Goal: Task Accomplishment & Management: Complete application form

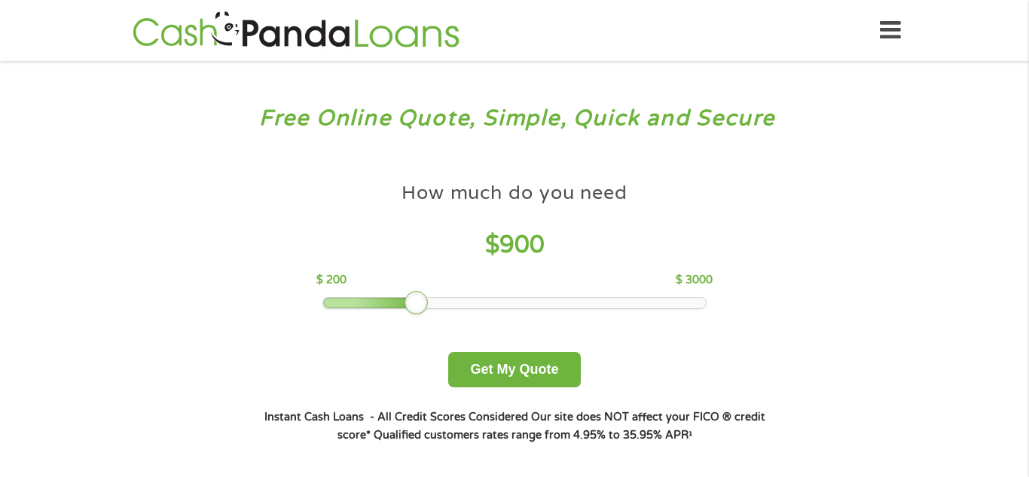
drag, startPoint x: 425, startPoint y: 298, endPoint x: 417, endPoint y: 300, distance: 8.4
click at [417, 300] on div at bounding box center [417, 303] width 24 height 24
click at [536, 370] on button "Get My Quote" at bounding box center [514, 369] width 132 height 35
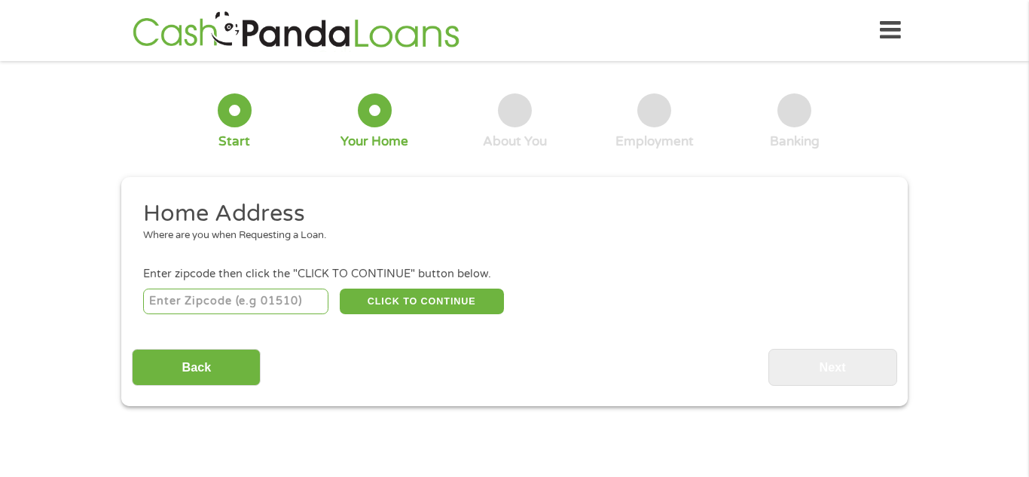
click at [264, 300] on input "number" at bounding box center [236, 302] width 186 height 26
type input "30518"
click at [222, 359] on input "Back" at bounding box center [196, 367] width 129 height 37
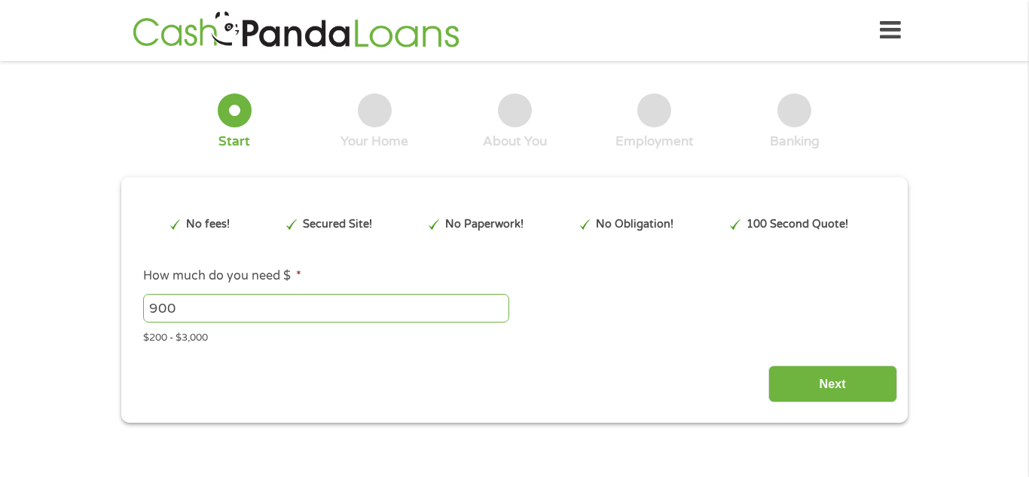
scroll to position [6, 6]
click at [865, 387] on input "Next" at bounding box center [833, 383] width 129 height 37
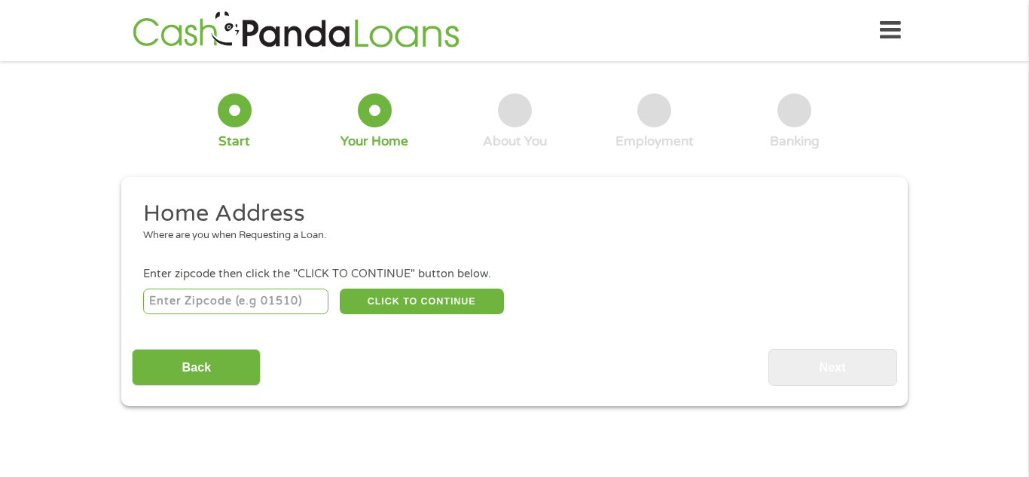
click at [219, 307] on input "number" at bounding box center [236, 302] width 186 height 26
type input "30518"
click at [444, 301] on button "CLICK TO CONTINUE" at bounding box center [422, 302] width 164 height 26
type input "30518"
type input "[PERSON_NAME]"
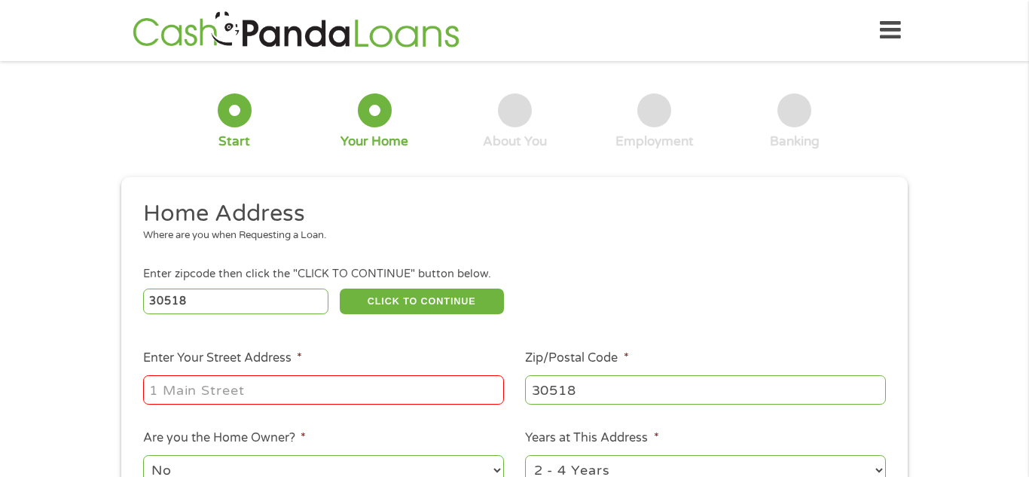
click at [284, 386] on input "Enter Your Street Address *" at bounding box center [323, 389] width 361 height 29
type input "[STREET_ADDRESS]"
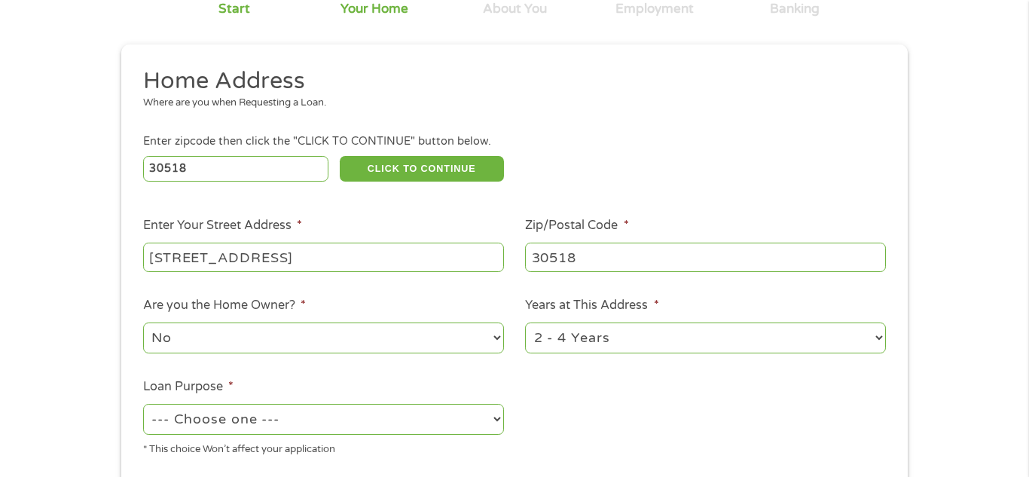
scroll to position [163, 0]
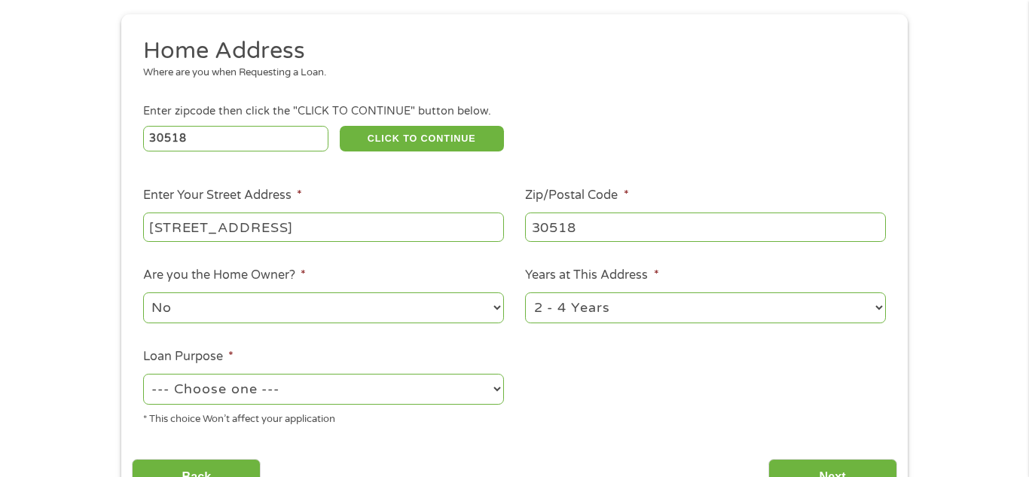
click at [500, 307] on select "No Yes" at bounding box center [323, 307] width 361 height 31
select select "yes"
click at [143, 294] on select "No Yes" at bounding box center [323, 307] width 361 height 31
click at [499, 391] on select "--- Choose one --- Pay Bills Debt Consolidation Home Improvement Major Purchase…" at bounding box center [323, 389] width 361 height 31
select select "other"
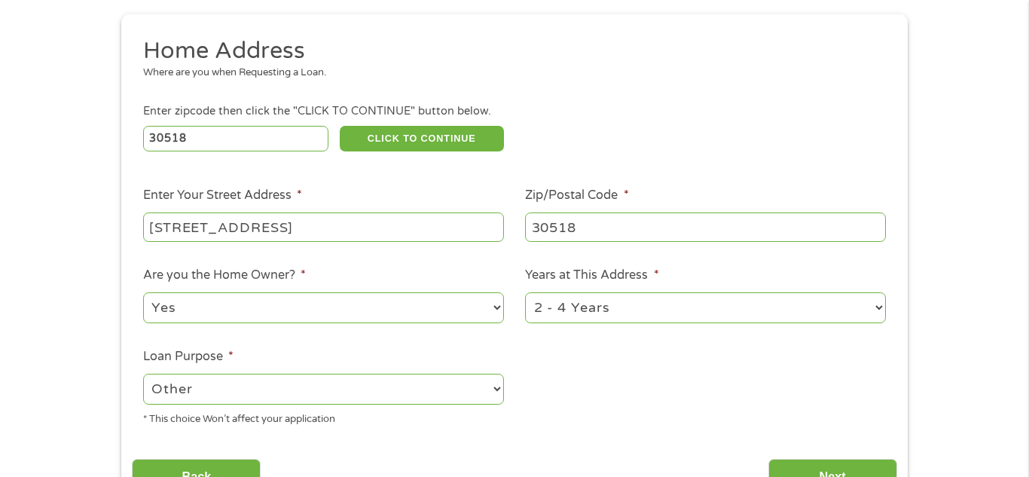
click at [143, 375] on select "--- Choose one --- Pay Bills Debt Consolidation Home Improvement Major Purchase…" at bounding box center [323, 389] width 361 height 31
click at [882, 307] on select "1 Year or less 1 - 2 Years 2 - 4 Years Over 4 Years" at bounding box center [705, 307] width 361 height 31
select select "60months"
click at [525, 294] on select "1 Year or less 1 - 2 Years 2 - 4 Years Over 4 Years" at bounding box center [705, 307] width 361 height 31
click at [831, 468] on input "Next" at bounding box center [833, 477] width 129 height 37
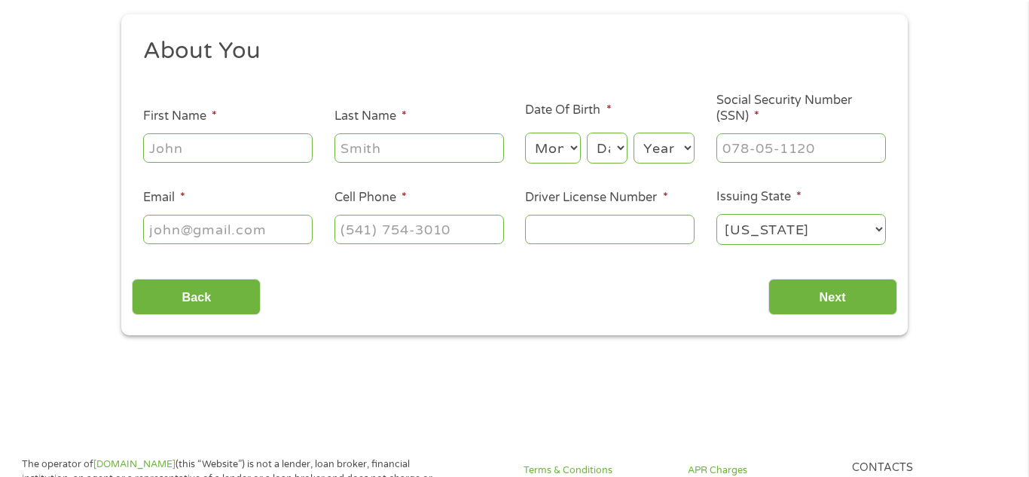
scroll to position [0, 0]
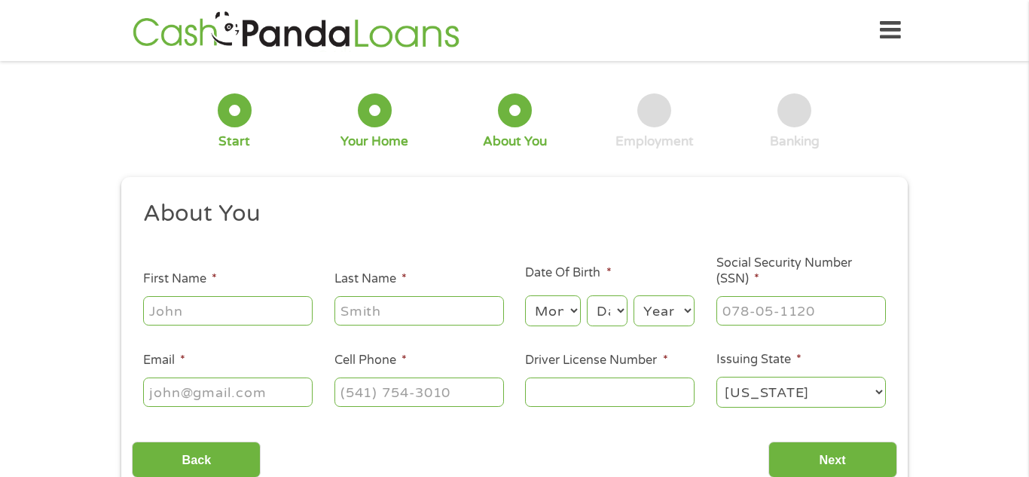
click at [200, 313] on input "First Name *" at bounding box center [228, 310] width 170 height 29
type input "lytricia"
type input "[PERSON_NAME]"
type input "[EMAIL_ADDRESS][DOMAIN_NAME]"
type input "[PHONE_NUMBER]"
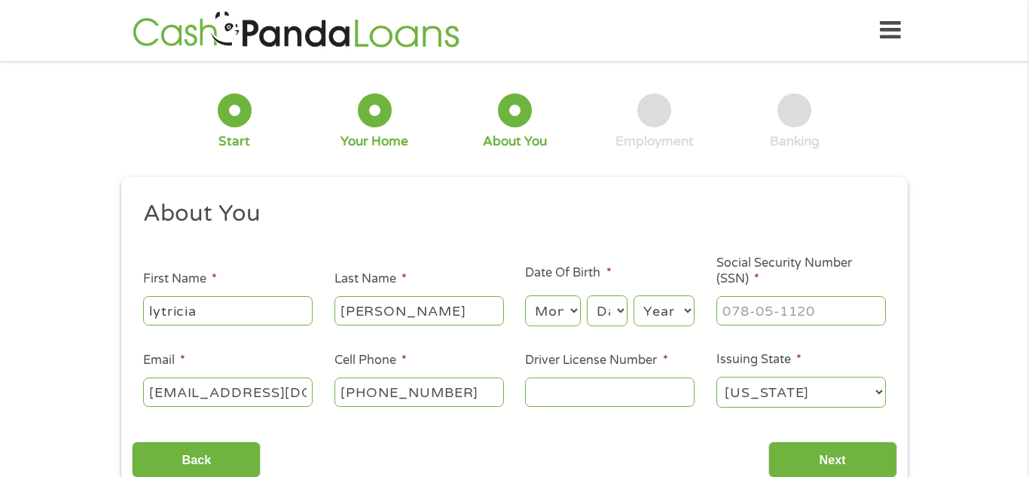
click at [576, 310] on select "Month 1 2 3 4 5 6 7 8 9 10 11 12" at bounding box center [552, 310] width 55 height 31
select select "5"
click at [525, 295] on select "Month 1 2 3 4 5 6 7 8 9 10 11 12" at bounding box center [552, 310] width 55 height 31
click at [624, 307] on select "Day 1 2 3 4 5 6 7 8 9 10 11 12 13 14 15 16 17 18 19 20 21 22 23 24 25 26 27 28 …" at bounding box center [607, 310] width 41 height 31
select select "10"
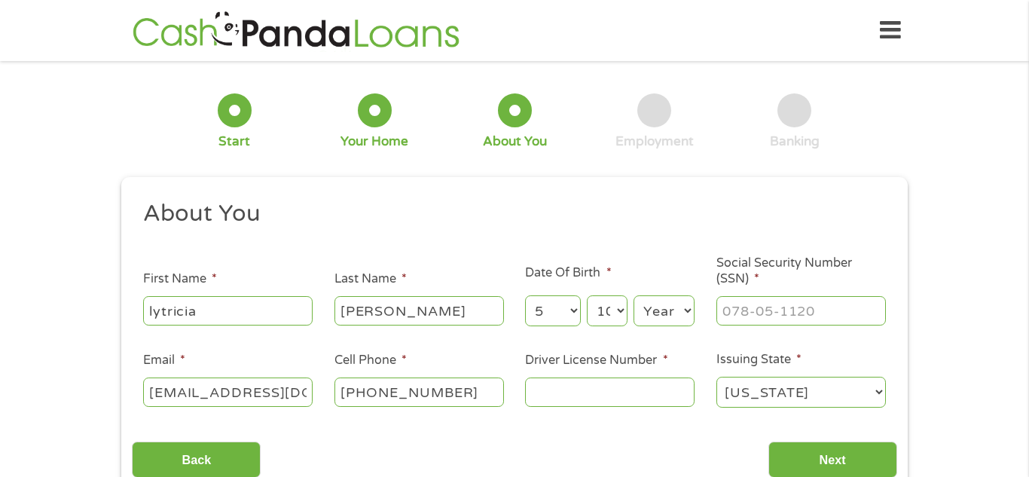
click at [587, 295] on select "Day 1 2 3 4 5 6 7 8 9 10 11 12 13 14 15 16 17 18 19 20 21 22 23 24 25 26 27 28 …" at bounding box center [607, 310] width 41 height 31
click at [689, 311] on select "Year [DATE] 2006 2005 2004 2003 2002 2001 2000 1999 1998 1997 1996 1995 1994 19…" at bounding box center [664, 310] width 61 height 31
select select "1957"
click at [634, 295] on select "Year [DATE] 2006 2005 2004 2003 2002 2001 2000 1999 1998 1997 1996 1995 1994 19…" at bounding box center [664, 310] width 61 height 31
click at [795, 309] on input "___-__-____" at bounding box center [802, 310] width 170 height 29
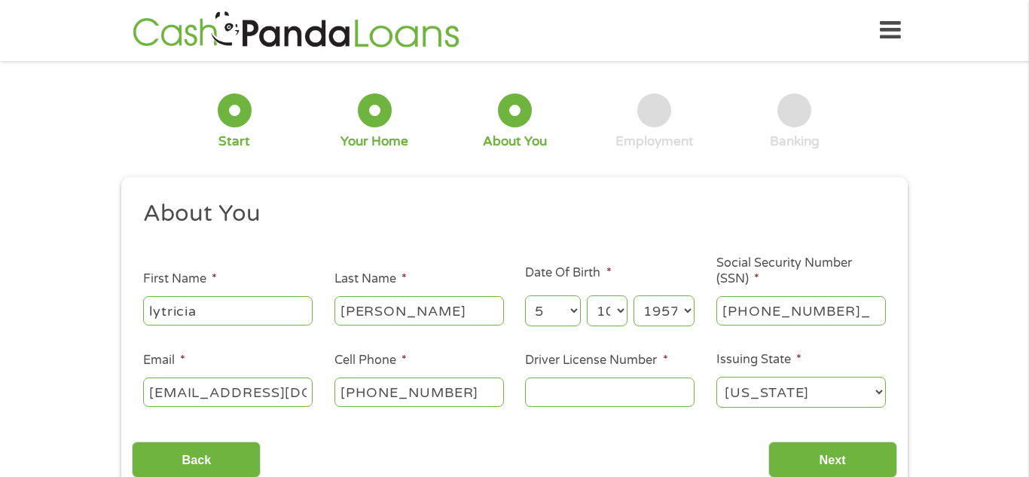
type input "257-98-6231"
click at [607, 375] on div at bounding box center [610, 392] width 170 height 35
click at [605, 394] on input "Driver License Number *" at bounding box center [610, 391] width 170 height 29
type input "056315973"
click at [848, 460] on input "Next" at bounding box center [833, 460] width 129 height 37
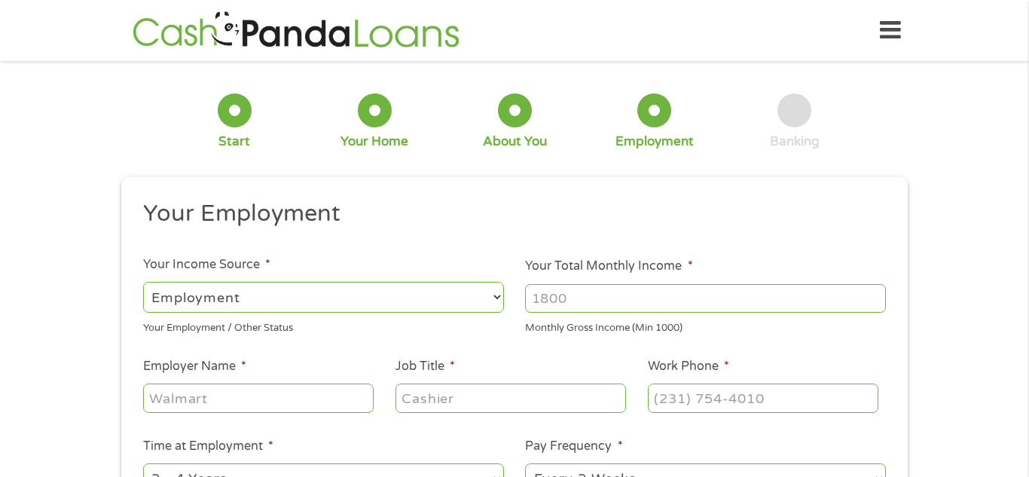
click at [848, 461] on div "--- Choose one --- Every 2 Weeks Every Week Monthly Semi-Monthly" at bounding box center [705, 479] width 361 height 36
click at [500, 299] on select "--- Choose one --- Employment [DEMOGRAPHIC_DATA] Benefits" at bounding box center [323, 297] width 361 height 31
select select "benefits"
click at [143, 282] on select "--- Choose one --- Employment [DEMOGRAPHIC_DATA] Benefits" at bounding box center [323, 297] width 361 height 31
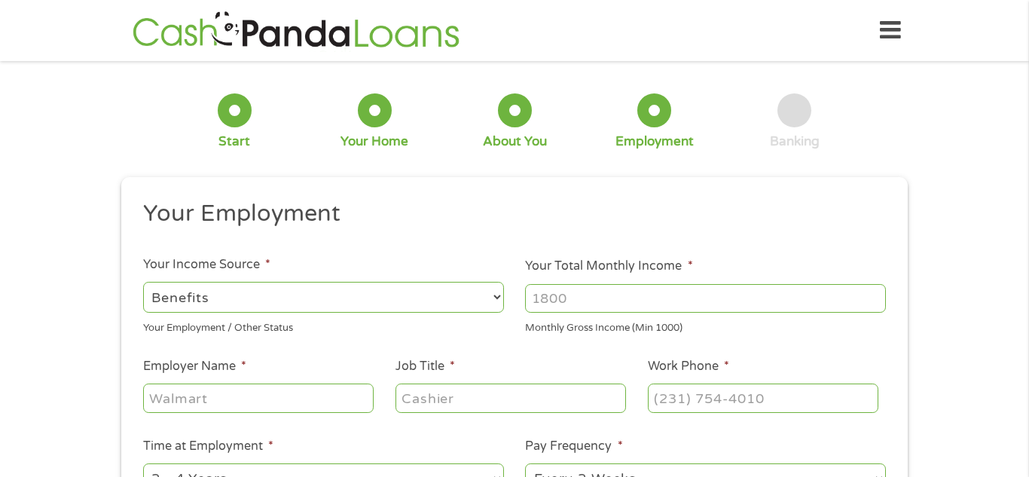
type input "Other"
type input "[PHONE_NUMBER]"
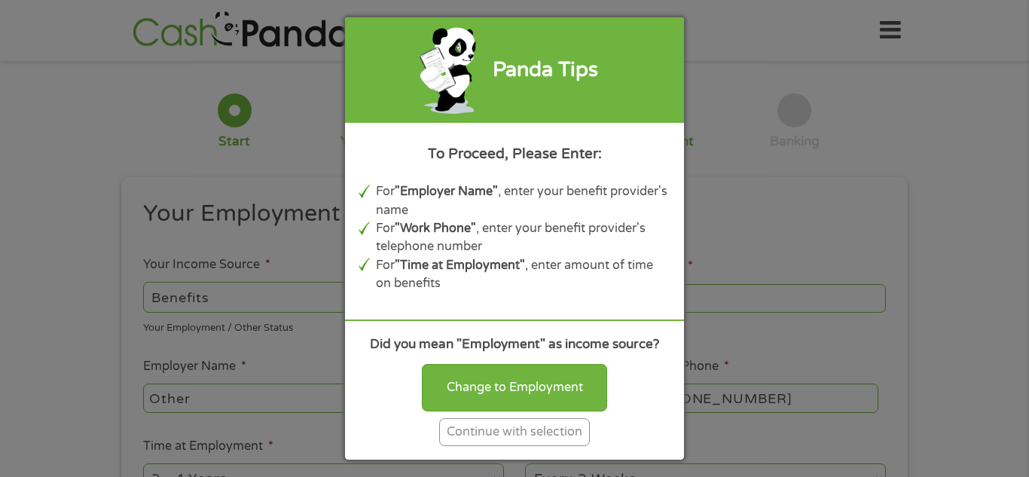
click at [467, 432] on div "Continue with selection" at bounding box center [514, 432] width 151 height 28
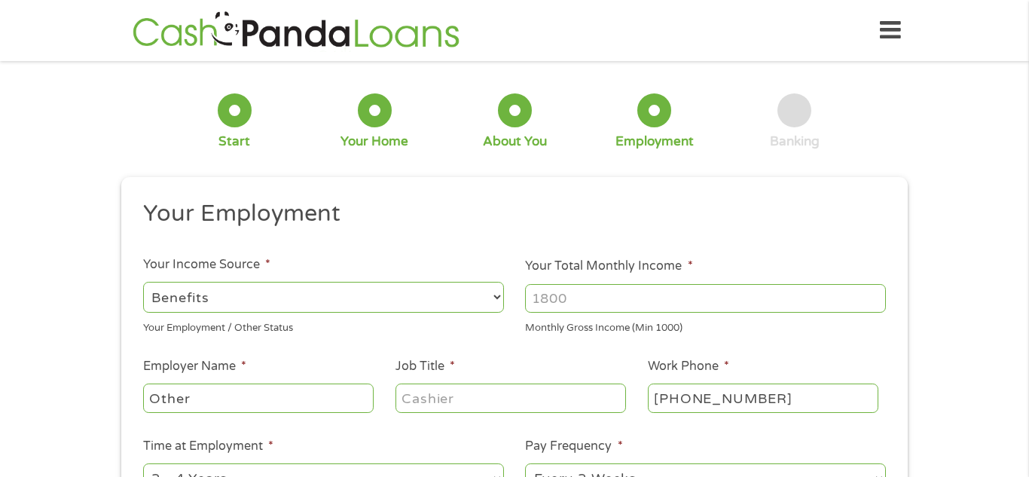
click at [597, 300] on input "Your Total Monthly Income *" at bounding box center [705, 298] width 361 height 29
click at [540, 302] on input "1447" at bounding box center [705, 298] width 361 height 29
type input "1447"
click at [234, 396] on input "Other" at bounding box center [258, 398] width 231 height 29
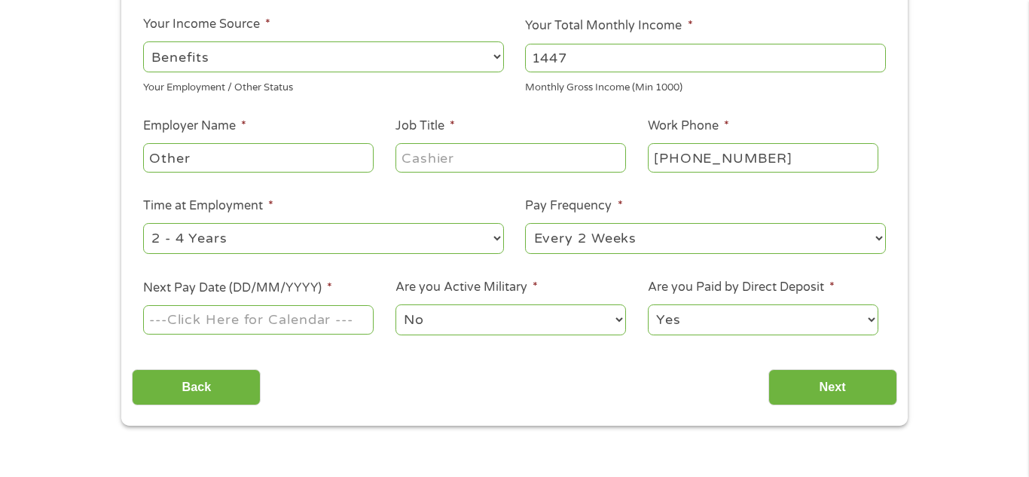
scroll to position [255, 0]
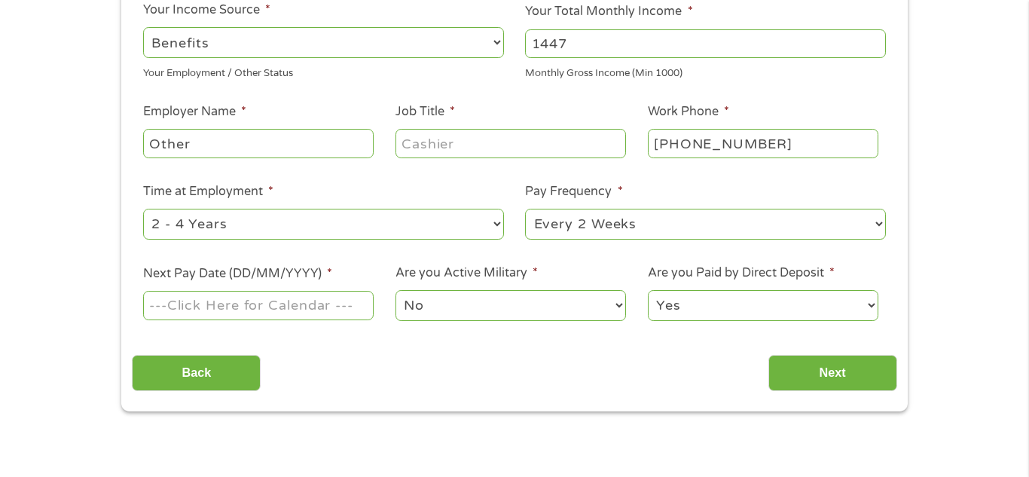
click at [500, 222] on select "--- Choose one --- 1 Year or less 1 - 2 Years 2 - 4 Years Over 4 Years" at bounding box center [323, 224] width 361 height 31
select select "60months"
click at [143, 209] on select "--- Choose one --- 1 Year or less 1 - 2 Years 2 - 4 Years Over 4 Years" at bounding box center [323, 224] width 361 height 31
click at [882, 222] on select "--- Choose one --- Every 2 Weeks Every Week Monthly Semi-Monthly" at bounding box center [705, 224] width 361 height 31
select select "monthly"
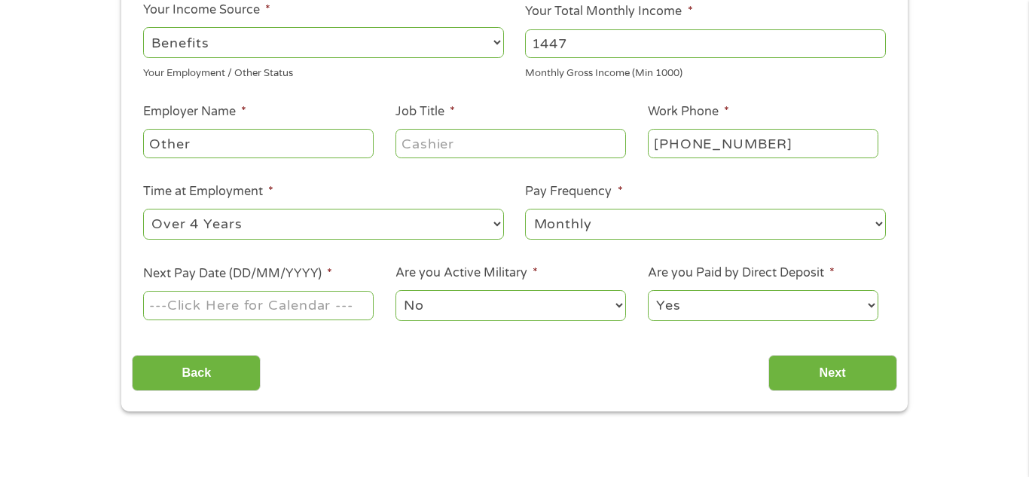
click at [525, 209] on select "--- Choose one --- Every 2 Weeks Every Week Monthly Semi-Monthly" at bounding box center [705, 224] width 361 height 31
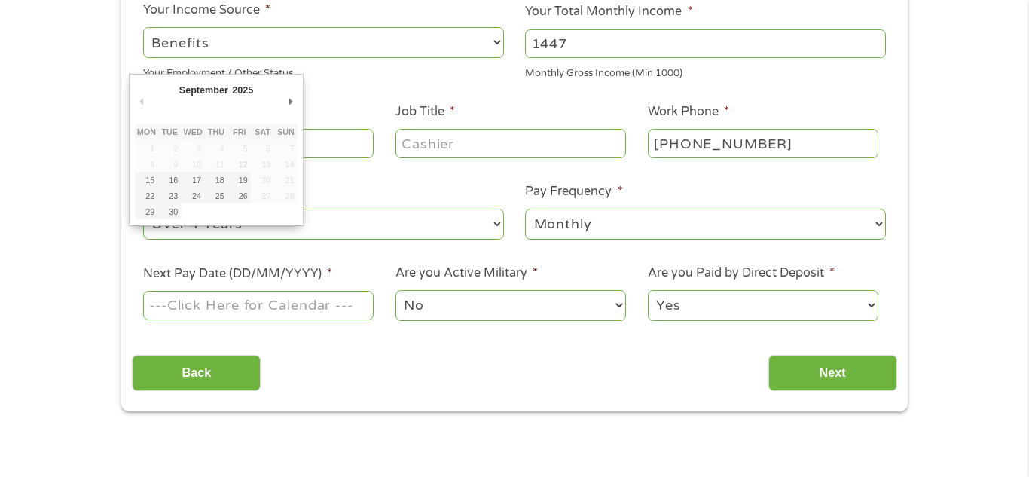
click at [291, 307] on input "Next Pay Date (DD/MM/YYYY) *" at bounding box center [258, 305] width 231 height 29
type input "[DATE]"
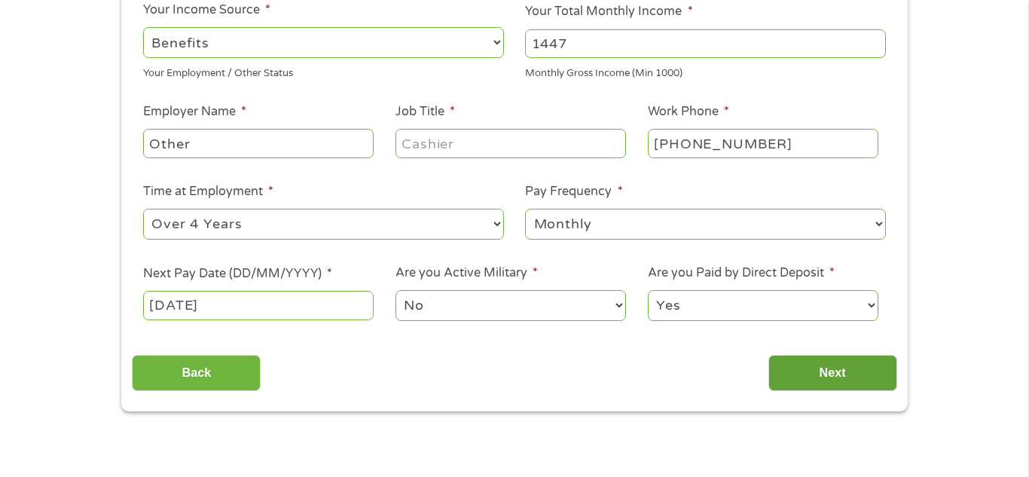
click at [806, 374] on input "Next" at bounding box center [833, 373] width 129 height 37
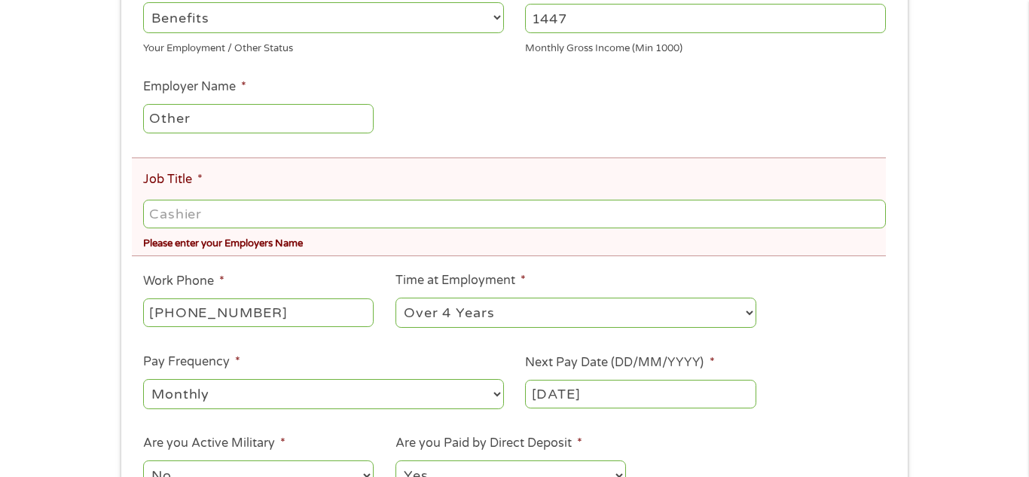
scroll to position [362, 0]
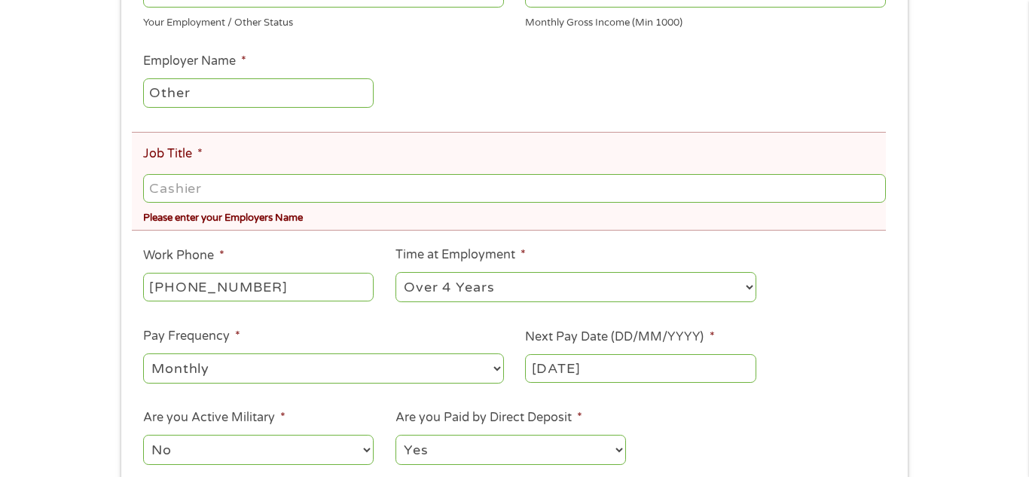
click at [221, 188] on input "Job Title *" at bounding box center [514, 188] width 743 height 29
type input "s"
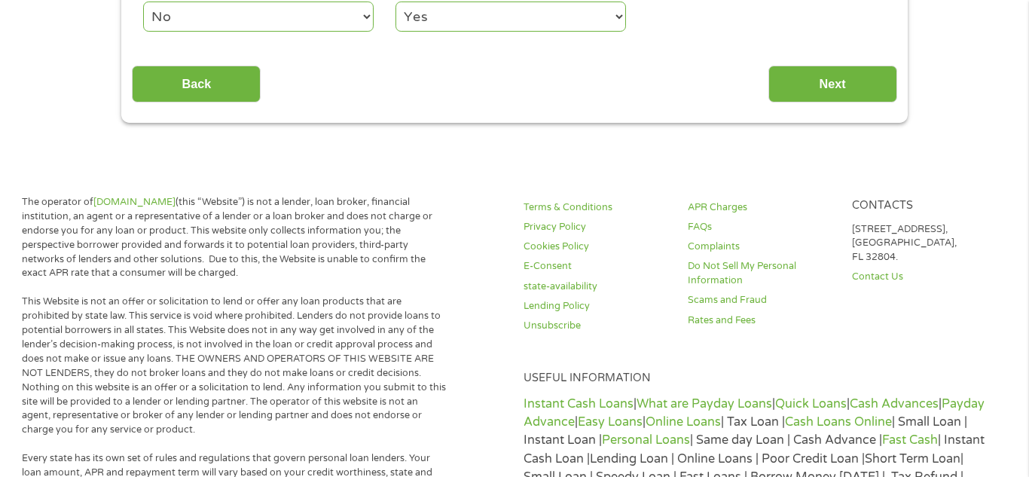
scroll to position [798, 0]
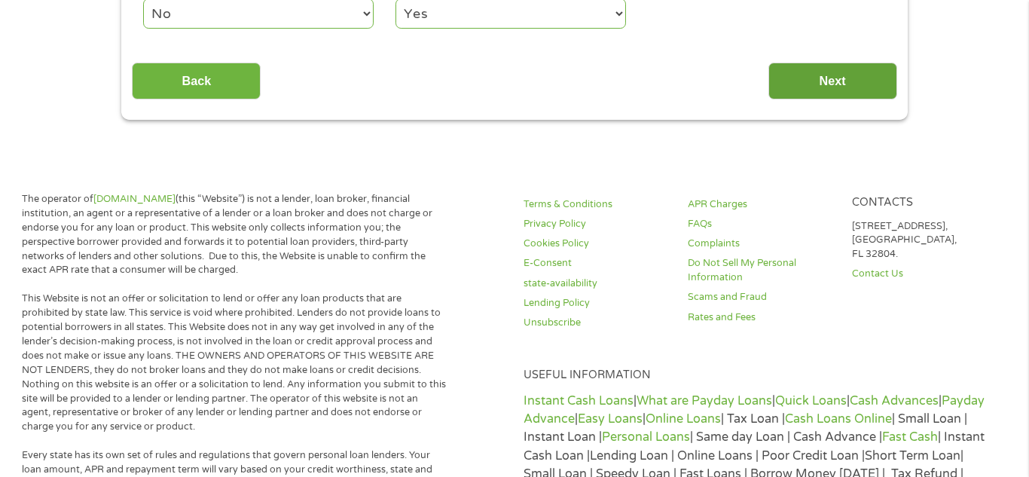
type input "ssa"
click at [878, 80] on input "Next" at bounding box center [833, 81] width 129 height 37
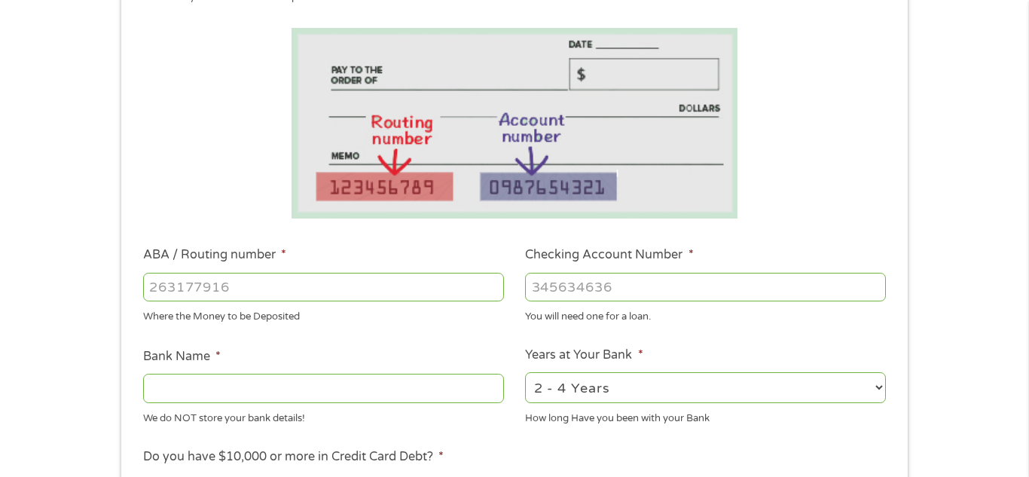
scroll to position [242, 0]
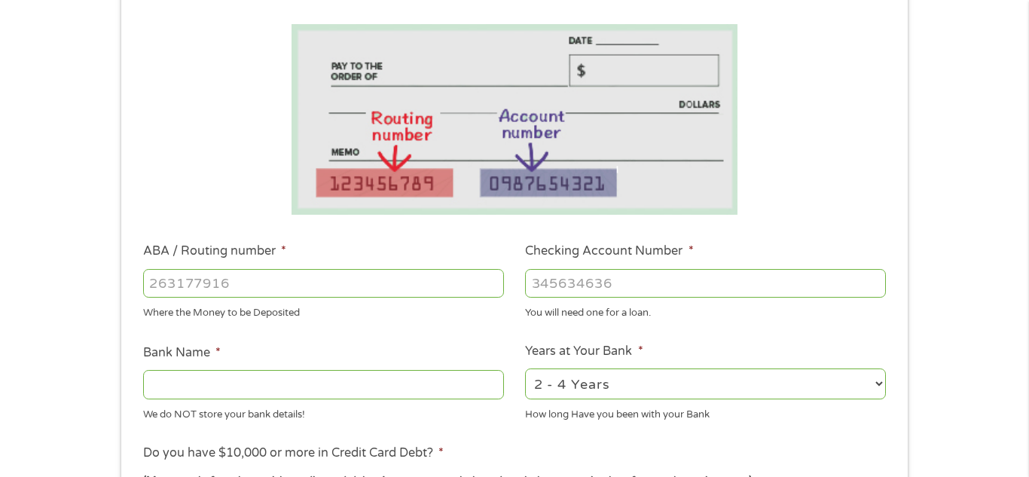
click at [223, 288] on input "ABA / Routing number *" at bounding box center [323, 283] width 361 height 29
type input "0610000"
click at [564, 283] on input "Checking Account Number *" at bounding box center [705, 283] width 361 height 29
click at [193, 380] on input "Bank Name *" at bounding box center [323, 384] width 361 height 29
type input "bank of america"
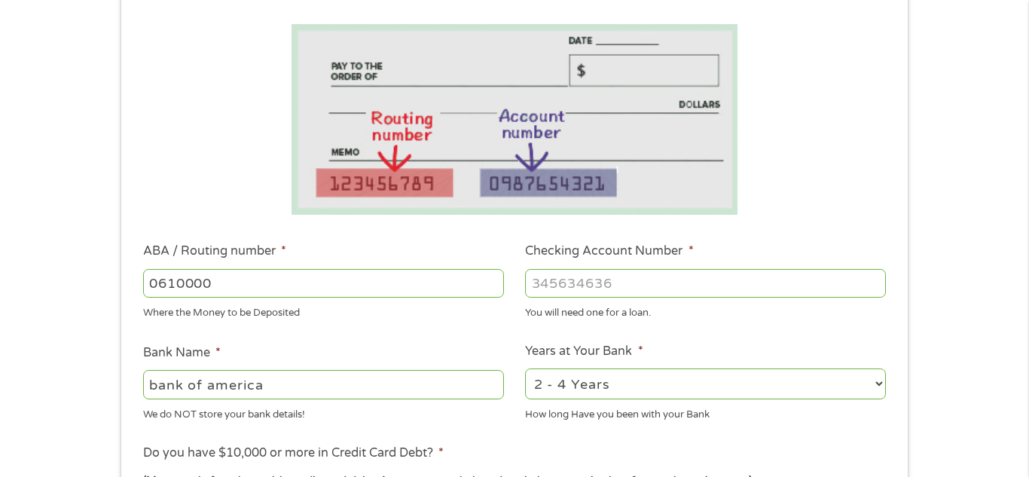
click at [640, 286] on input "Checking Account Number *" at bounding box center [705, 283] width 361 height 29
click at [882, 383] on select "2 - 4 Years 6 - 12 Months 1 - 2 Years Over 4 Years" at bounding box center [705, 383] width 361 height 31
select select "60months"
click at [525, 368] on select "2 - 4 Years 6 - 12 Months 1 - 2 Years Over 4 Years" at bounding box center [705, 383] width 361 height 31
click at [215, 286] on input "0610000" at bounding box center [323, 283] width 361 height 29
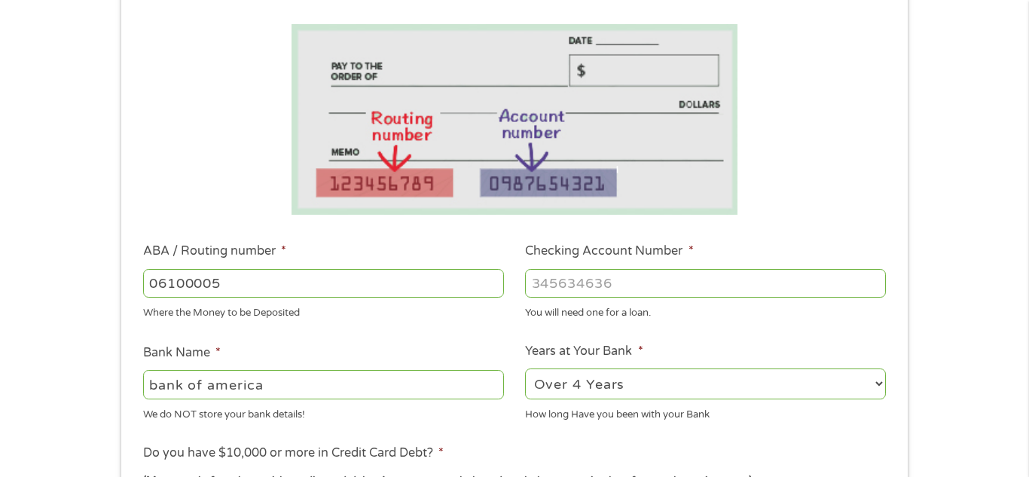
type input "061000052"
type input "BANK OF AMERICA NA"
type input "061000052"
click at [573, 280] on input "Checking Account Number *" at bounding box center [705, 283] width 361 height 29
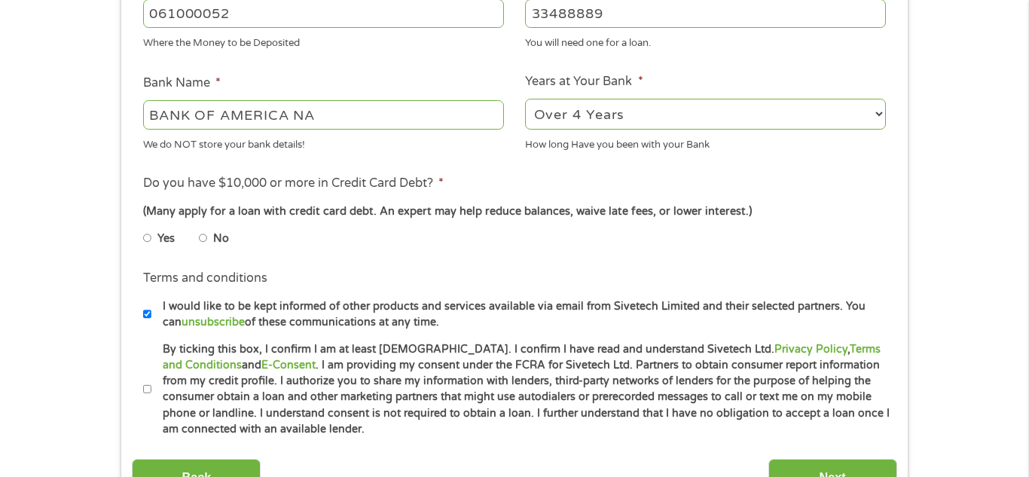
scroll to position [539, 0]
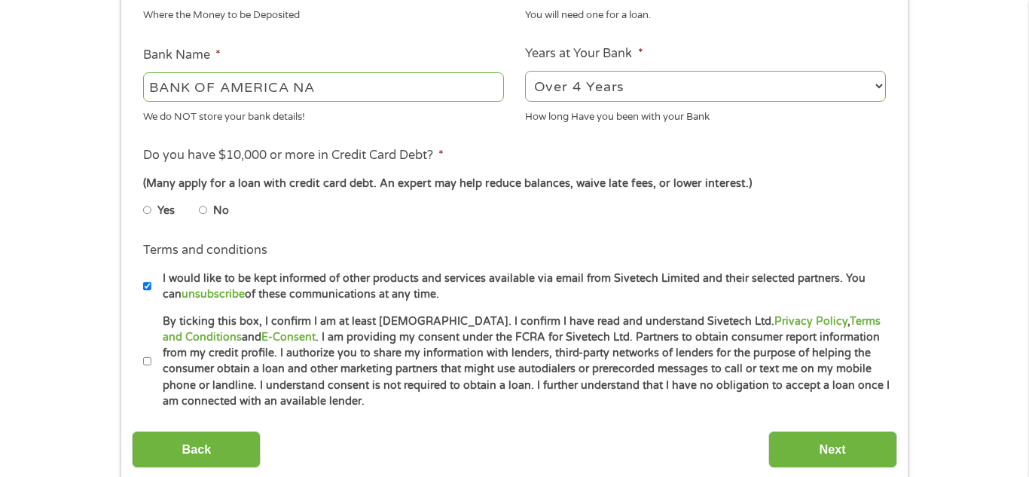
type input "33488889"
click at [204, 207] on input "No" at bounding box center [203, 210] width 9 height 24
radio input "true"
click at [148, 352] on input "By ticking this box, I confirm I am at least [DEMOGRAPHIC_DATA]. I confirm I ha…" at bounding box center [147, 362] width 9 height 24
checkbox input "true"
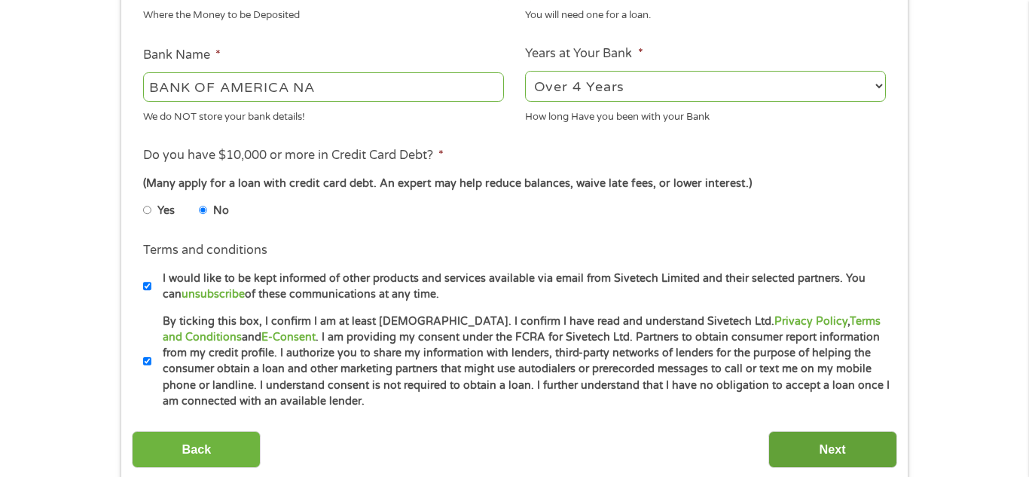
click at [870, 460] on input "Next" at bounding box center [833, 449] width 129 height 37
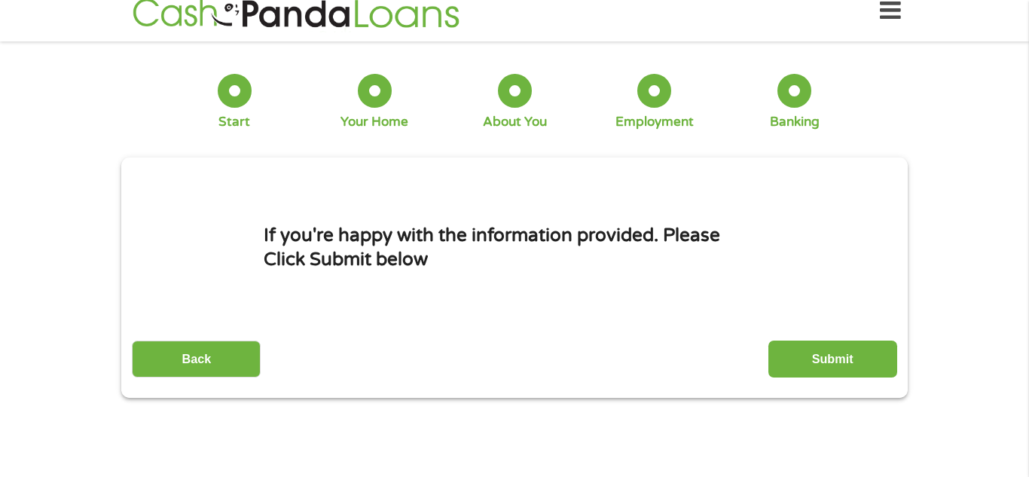
scroll to position [0, 0]
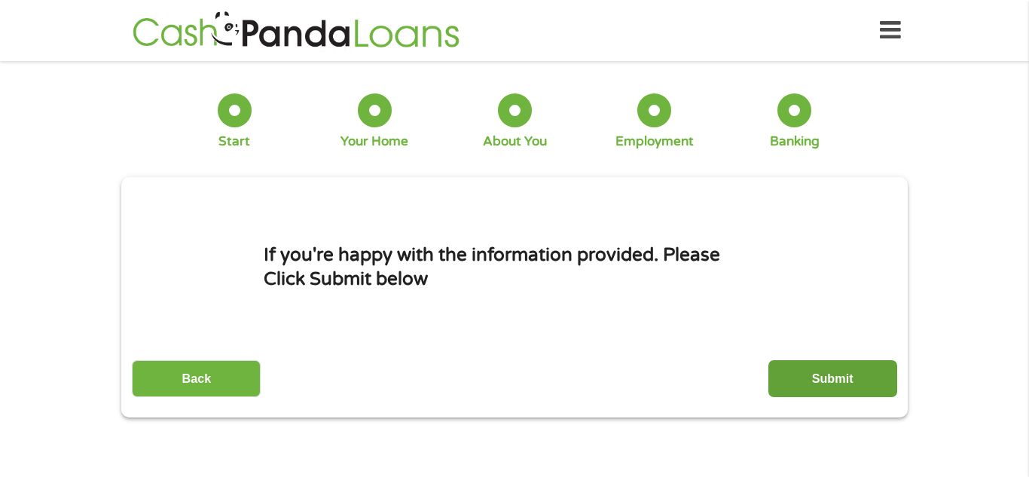
click at [860, 386] on input "Submit" at bounding box center [833, 378] width 129 height 37
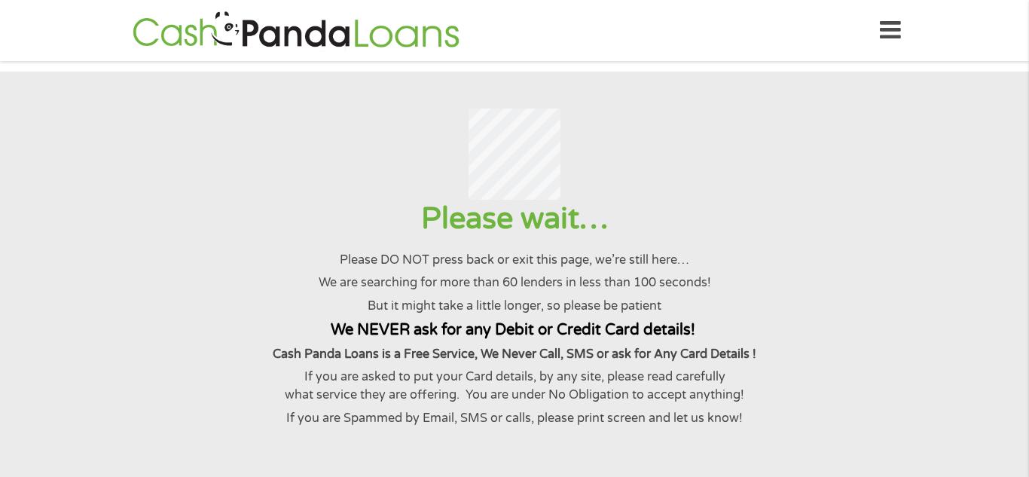
click at [888, 27] on icon at bounding box center [890, 30] width 21 height 37
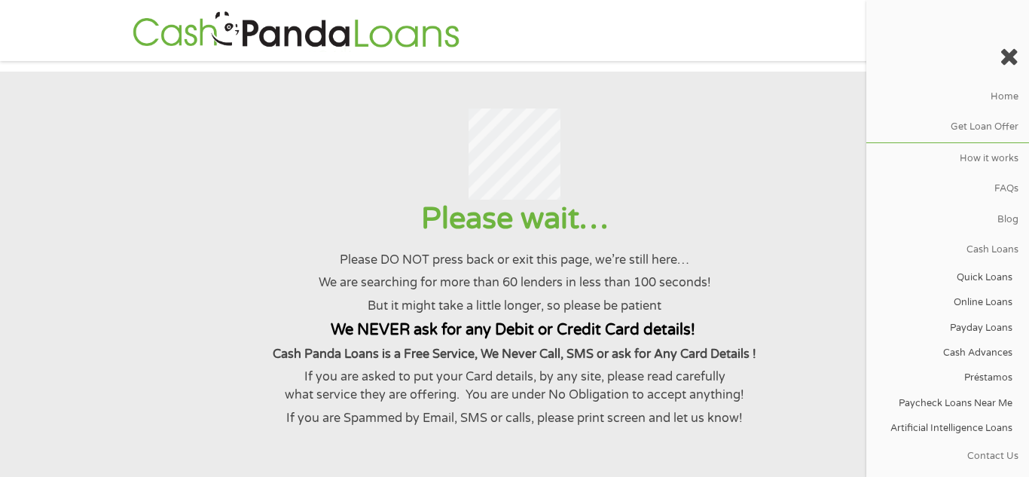
click at [1007, 57] on icon at bounding box center [1009, 56] width 19 height 24
